Goal: Task Accomplishment & Management: Manage account settings

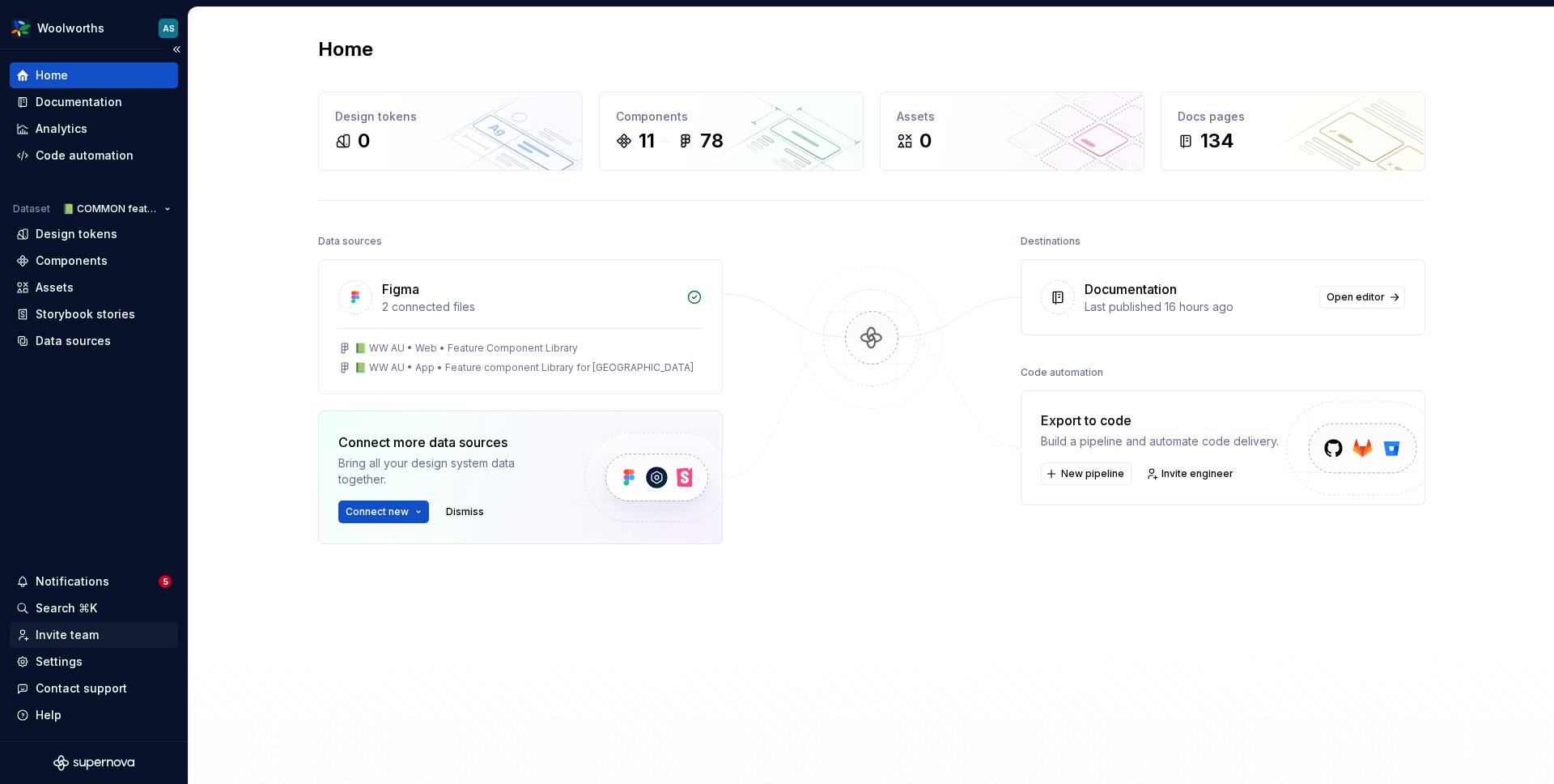
click at [93, 634] on div "Invite team" at bounding box center [67, 634] width 63 height 17
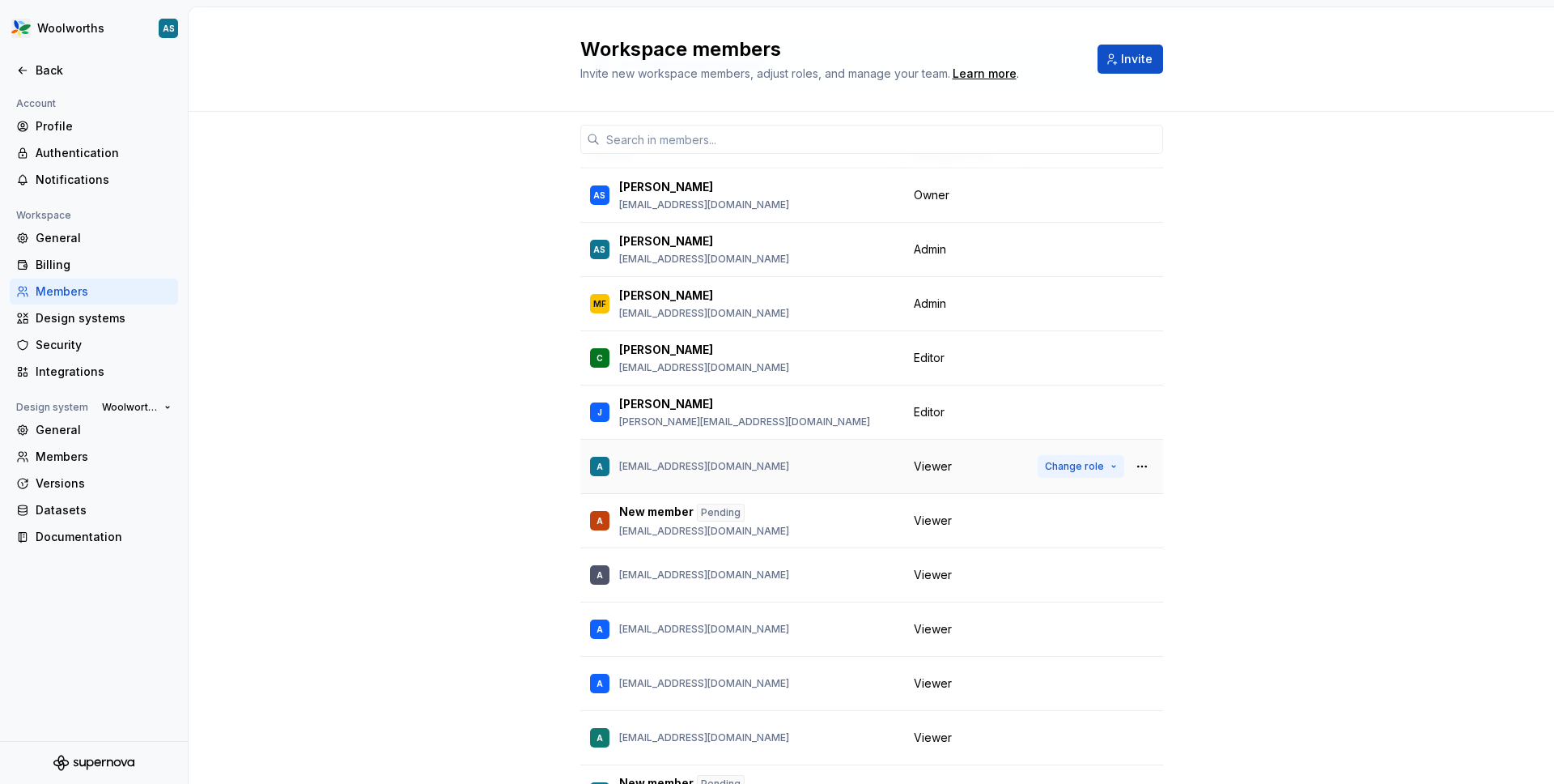
scroll to position [92, 0]
